Goal: Information Seeking & Learning: Learn about a topic

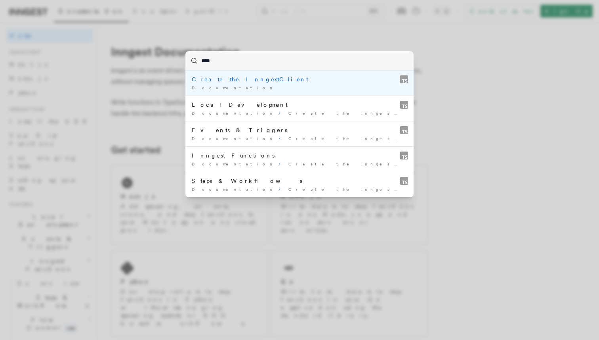
type input "*****"
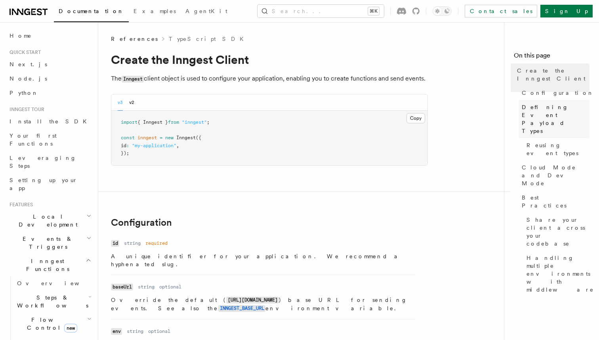
click at [534, 103] on span "Defining Event Payload Types" at bounding box center [556, 119] width 68 height 32
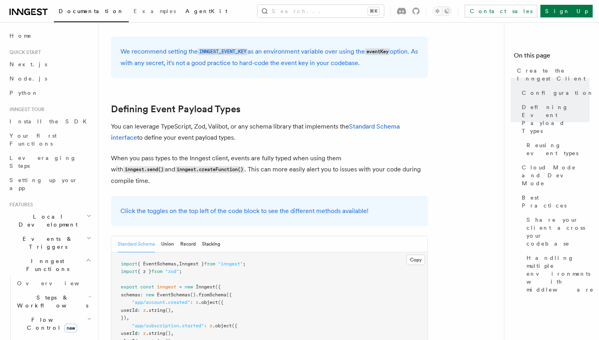
scroll to position [643, 0]
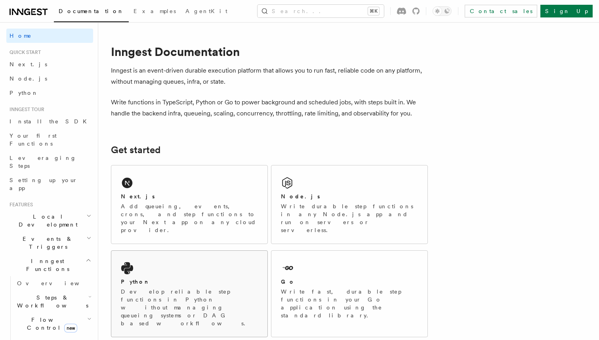
click at [199, 277] on div "Python" at bounding box center [189, 281] width 137 height 8
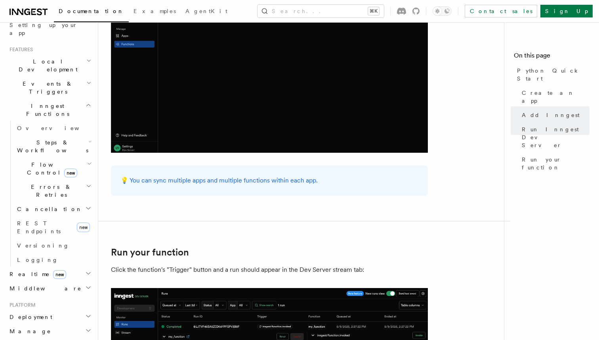
scroll to position [42, 0]
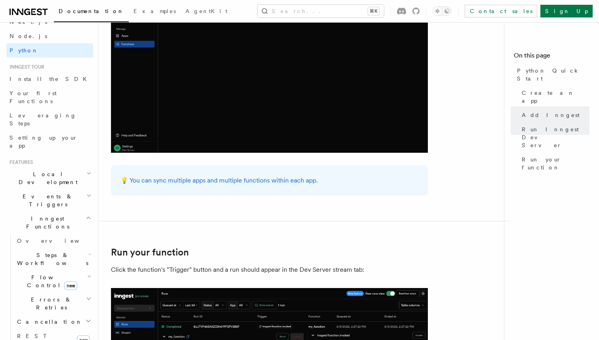
click at [44, 251] on span "Steps & Workflows" at bounding box center [51, 259] width 74 height 16
click at [43, 288] on span "Function steps" at bounding box center [55, 291] width 61 height 6
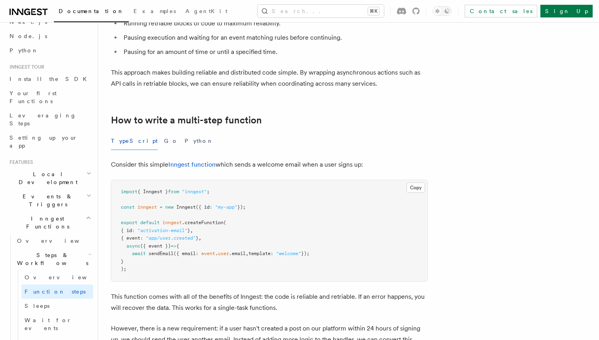
scroll to position [212, 0]
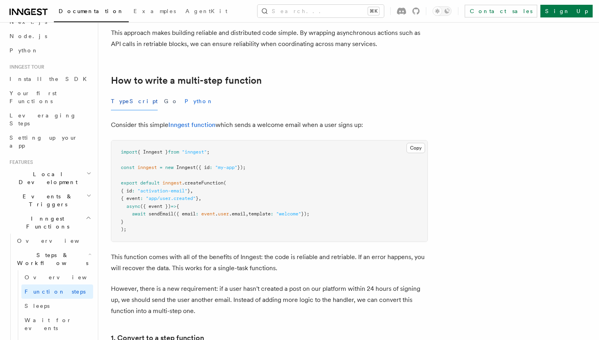
click at [185, 101] on button "Python" at bounding box center [199, 101] width 29 height 18
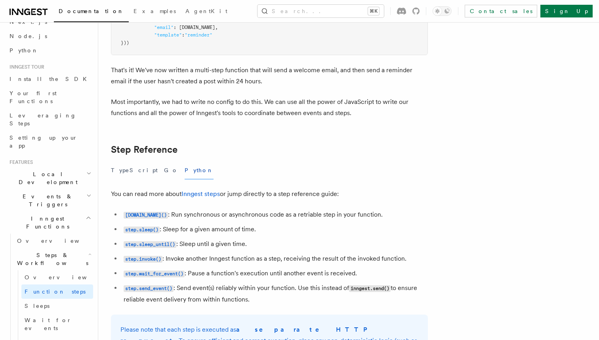
scroll to position [1389, 0]
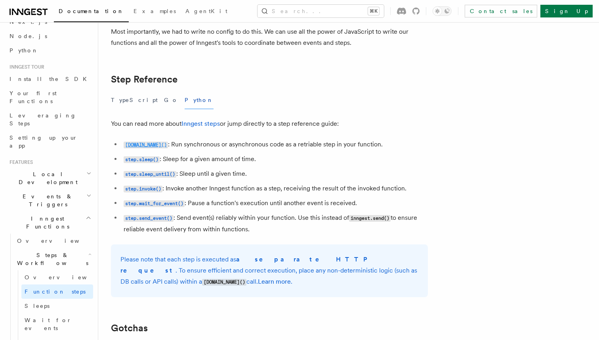
click at [144, 147] on code "step.run()" at bounding box center [146, 144] width 44 height 7
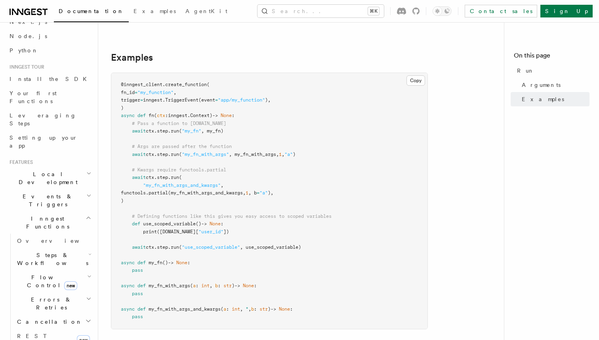
scroll to position [222, 0]
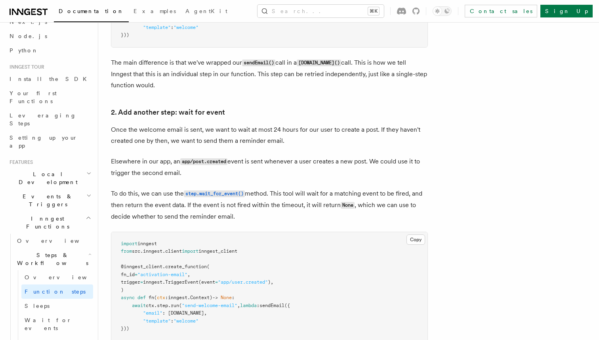
scroll to position [519, 0]
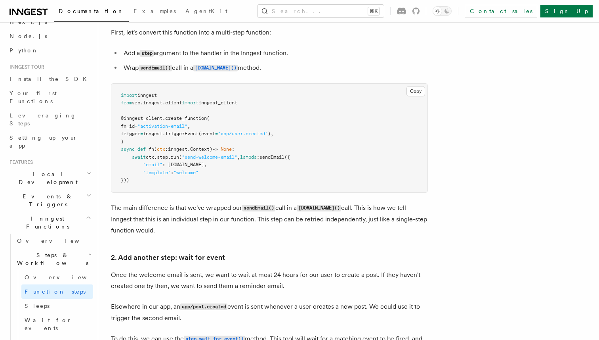
drag, startPoint x: 166, startPoint y: 185, endPoint x: 116, endPoint y: 154, distance: 59.1
click at [116, 154] on pre "import inngest from src . inngest . client import inngest_client @inngest_clien…" at bounding box center [269, 138] width 316 height 109
copy code "await ctx . step . run ( "send-welcome-email" , lambda : sendEmail ({ "email" :…"
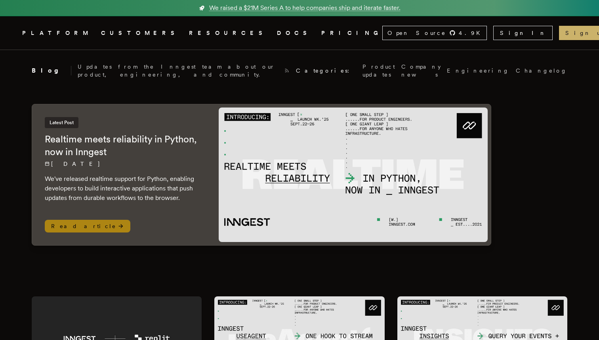
click at [131, 150] on h2 "Realtime meets reliability in Python, now in Inngest" at bounding box center [124, 145] width 158 height 25
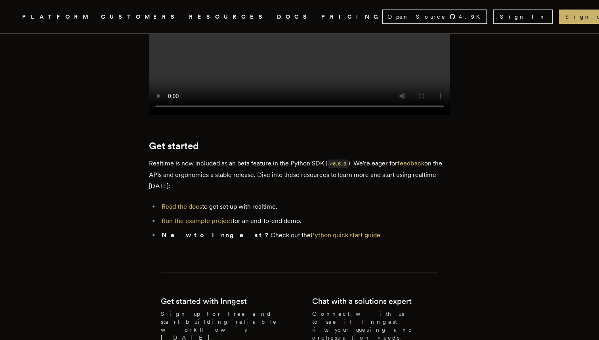
scroll to position [1240, 0]
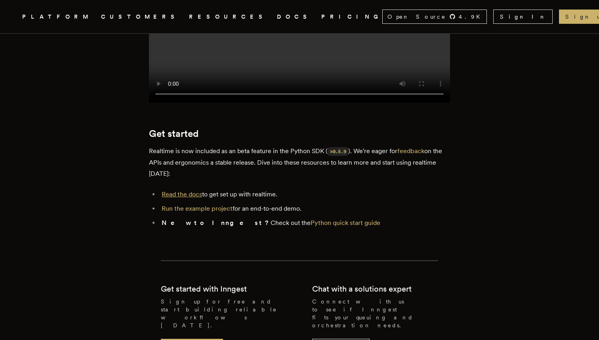
click at [195, 190] on link "Read the docs" at bounding box center [182, 194] width 40 height 8
click at [197, 204] on link "Run the example project" at bounding box center [197, 208] width 71 height 8
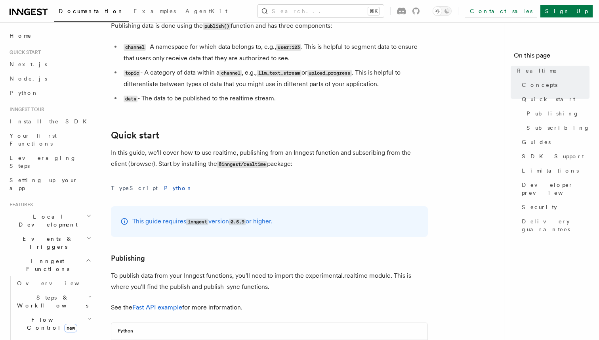
scroll to position [303, 0]
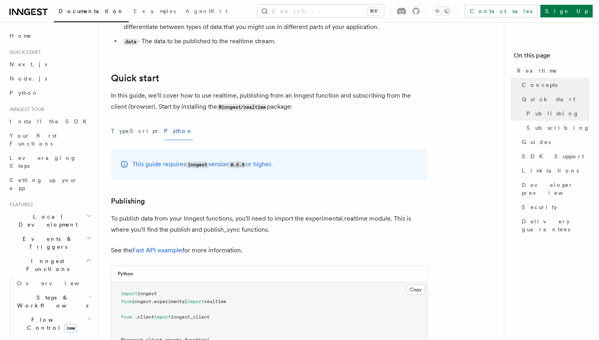
click at [164, 132] on button "Python" at bounding box center [178, 131] width 29 height 18
click at [132, 132] on button "TypeScript" at bounding box center [134, 131] width 47 height 18
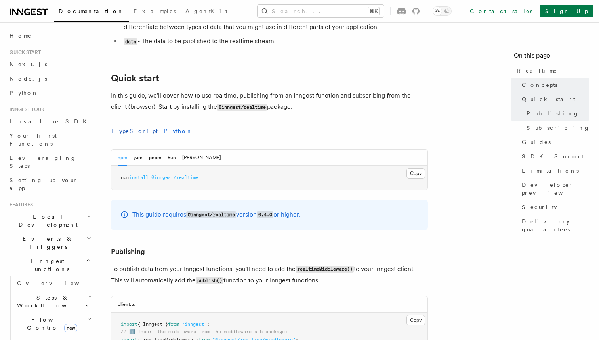
click at [164, 130] on button "Python" at bounding box center [178, 131] width 29 height 18
